Goal: Task Accomplishment & Management: Use online tool/utility

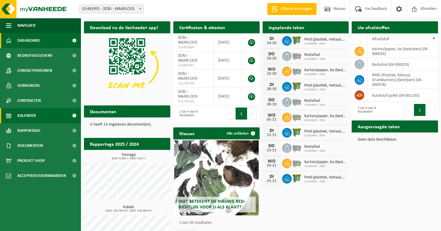
click at [30, 114] on span "Kalender" at bounding box center [26, 115] width 19 height 15
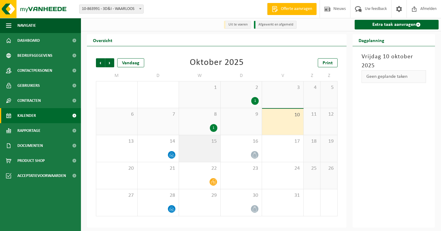
click at [199, 148] on div "15" at bounding box center [199, 148] width 41 height 27
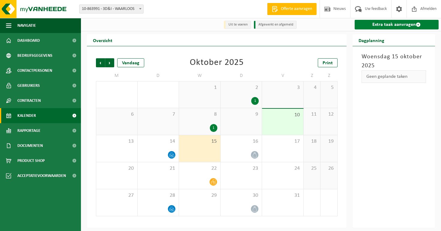
click at [391, 28] on link "Extra taak aanvragen" at bounding box center [397, 25] width 84 height 10
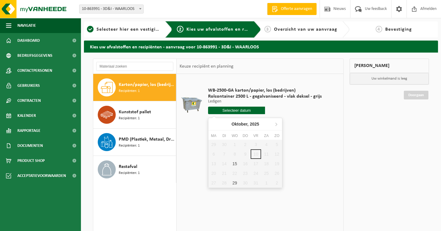
click at [241, 112] on input "text" at bounding box center [236, 109] width 57 height 7
click at [234, 164] on div "15" at bounding box center [235, 164] width 10 height 10
type input "Van 2025-10-15"
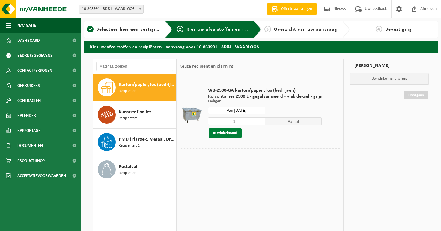
click at [225, 135] on button "In winkelmand" at bounding box center [225, 133] width 33 height 10
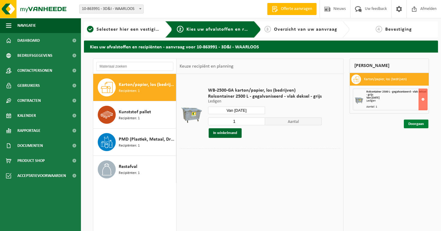
click at [414, 124] on link "Doorgaan" at bounding box center [416, 123] width 25 height 9
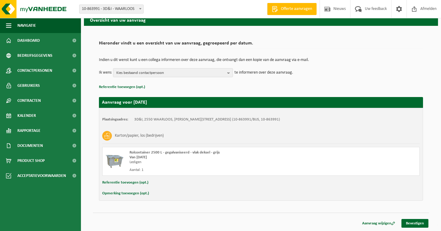
scroll to position [27, 0]
click at [204, 73] on span "Kies bestaand contactpersoon" at bounding box center [170, 72] width 109 height 9
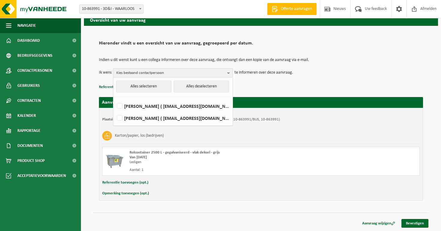
click at [204, 73] on span "Kies bestaand contactpersoon" at bounding box center [170, 72] width 109 height 9
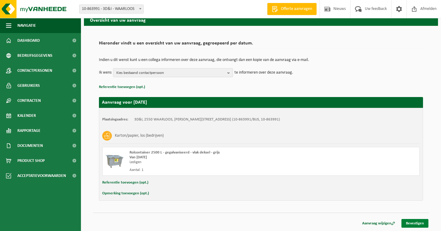
click at [415, 224] on link "Bevestigen" at bounding box center [415, 223] width 27 height 9
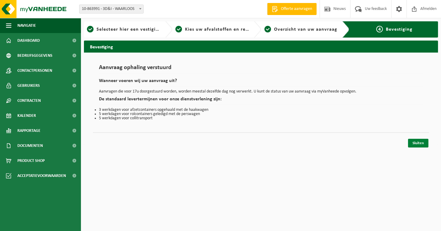
click at [421, 141] on link "Sluiten" at bounding box center [418, 143] width 20 height 9
